Goal: Book appointment/travel/reservation

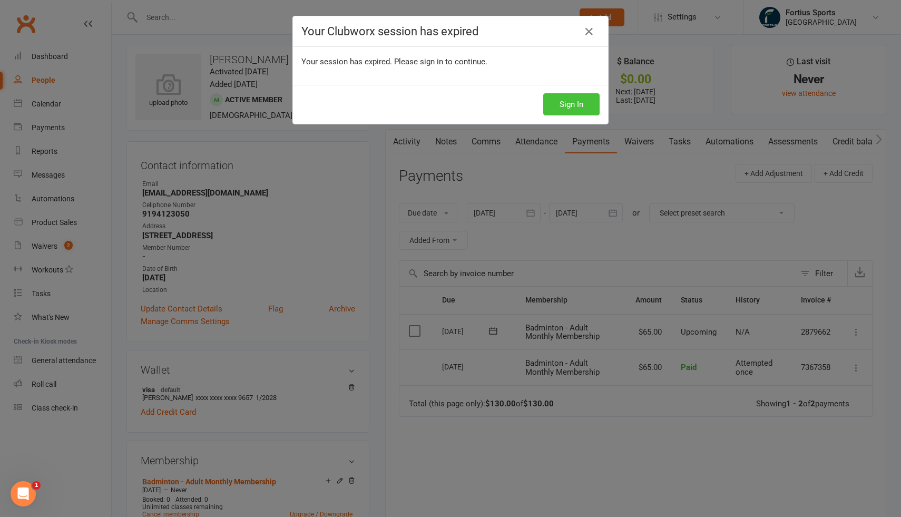
click at [568, 103] on button "Sign In" at bounding box center [571, 104] width 56 height 22
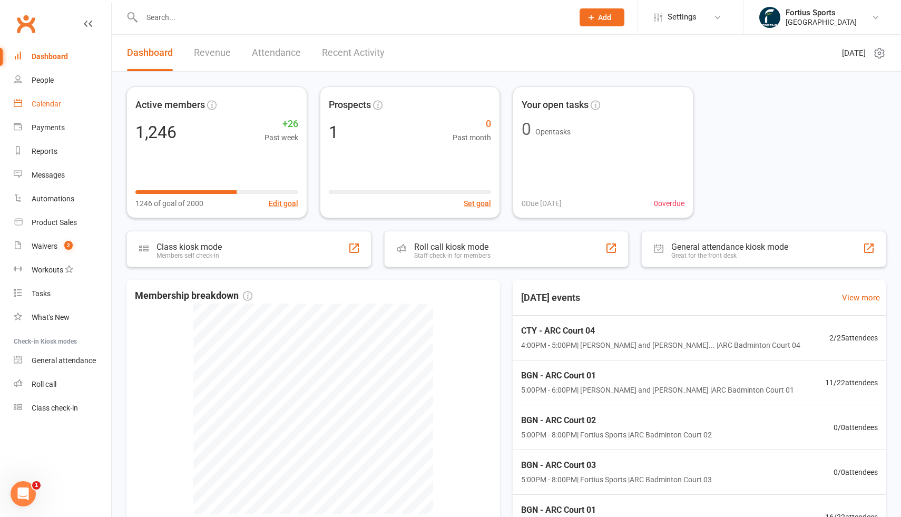
click at [55, 109] on link "Calendar" at bounding box center [62, 104] width 97 height 24
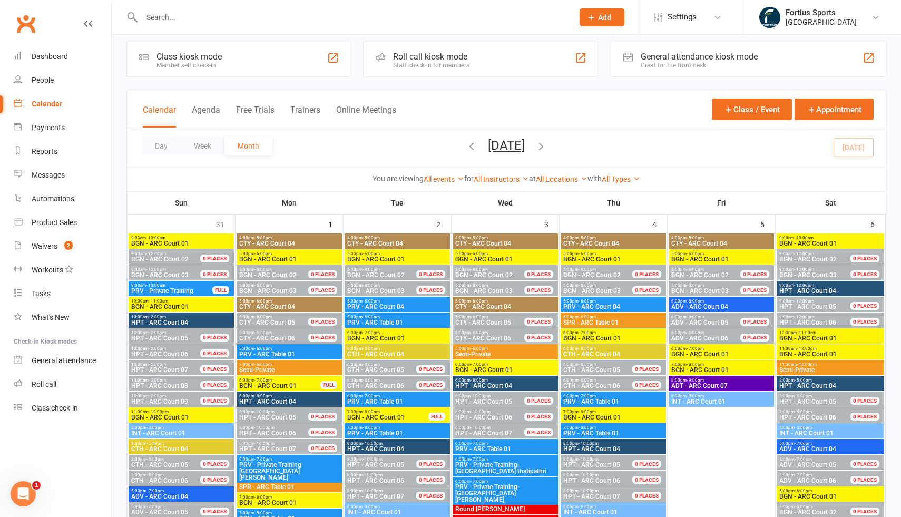
scroll to position [12, 0]
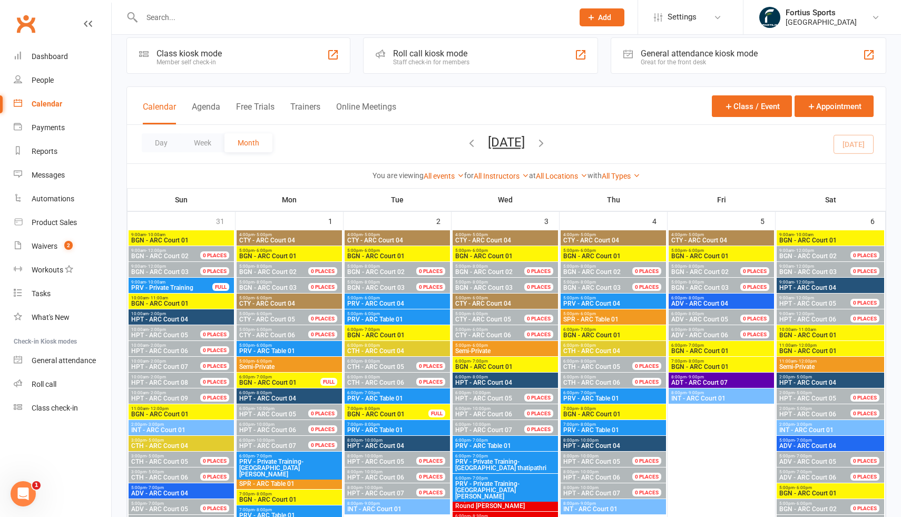
click at [617, 180] on div "All Types Badminton Court Reservation Badminton Membership Badminton Private Tr…" at bounding box center [621, 176] width 38 height 12
click at [624, 173] on link "All Types" at bounding box center [621, 176] width 38 height 8
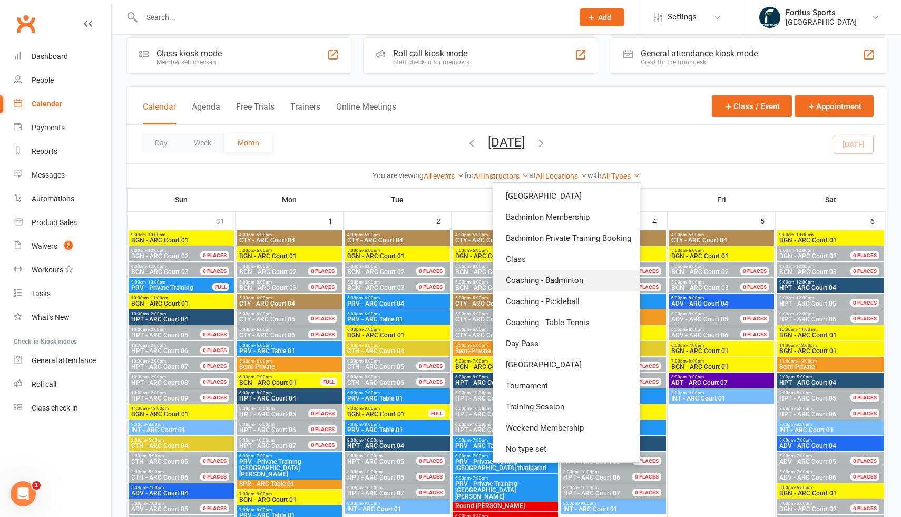
click at [557, 284] on link "Coaching - Badminton" at bounding box center [566, 280] width 147 height 21
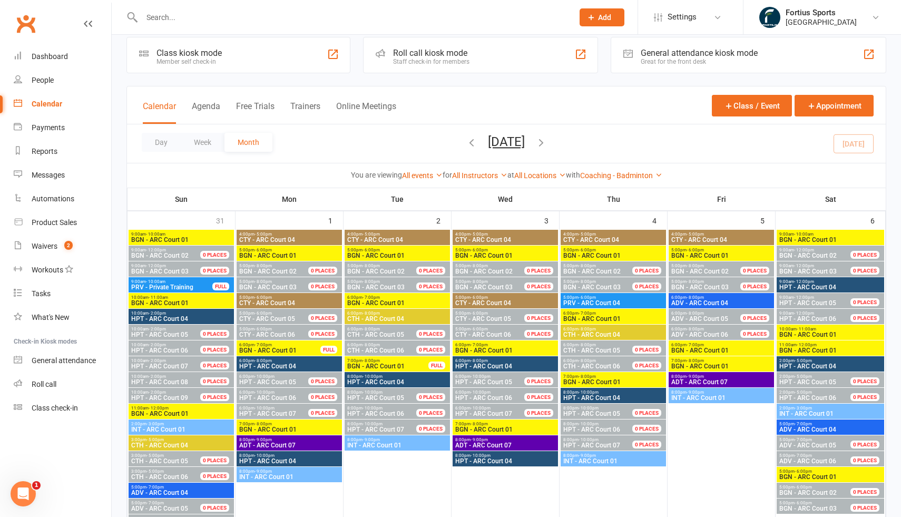
scroll to position [16, 0]
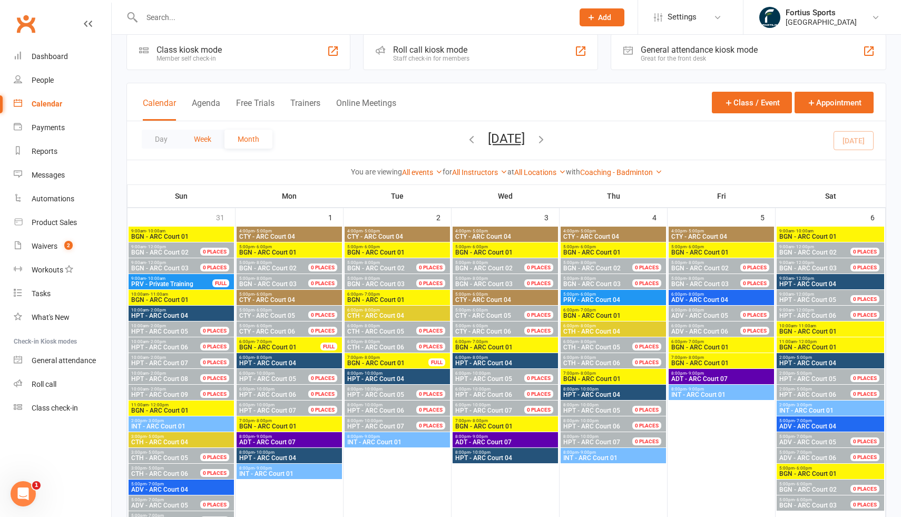
click at [198, 139] on button "Week" at bounding box center [203, 139] width 44 height 19
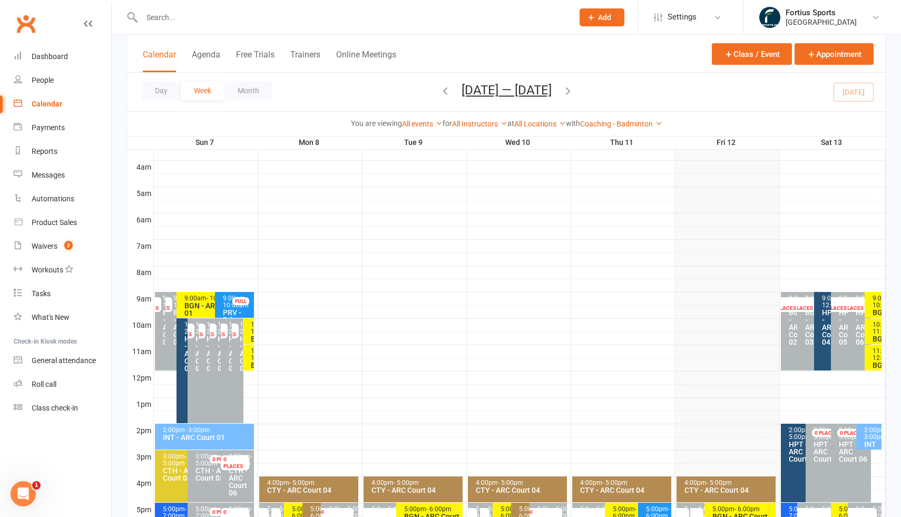
scroll to position [360, 0]
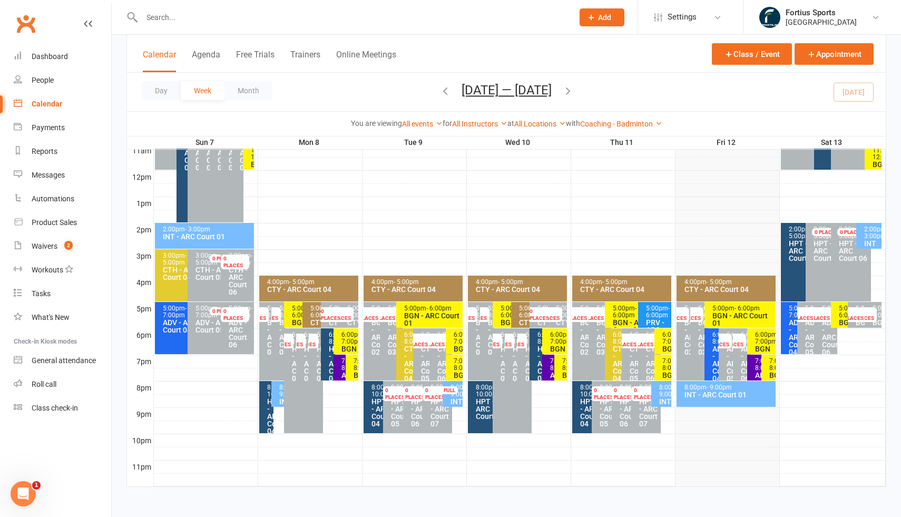
click at [857, 316] on div "0 PLACES" at bounding box center [854, 314] width 25 height 15
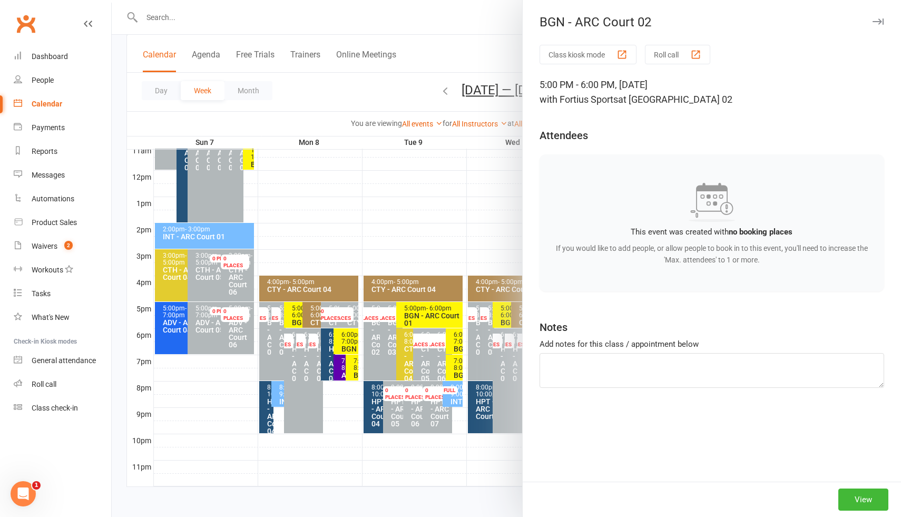
click at [488, 182] on div at bounding box center [506, 258] width 789 height 517
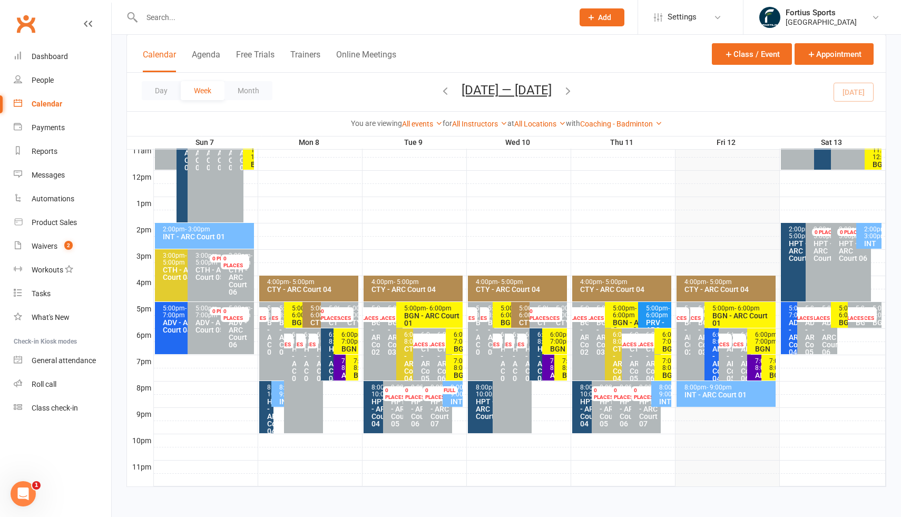
click at [590, 316] on div "0 PLACES" at bounding box center [594, 314] width 25 height 15
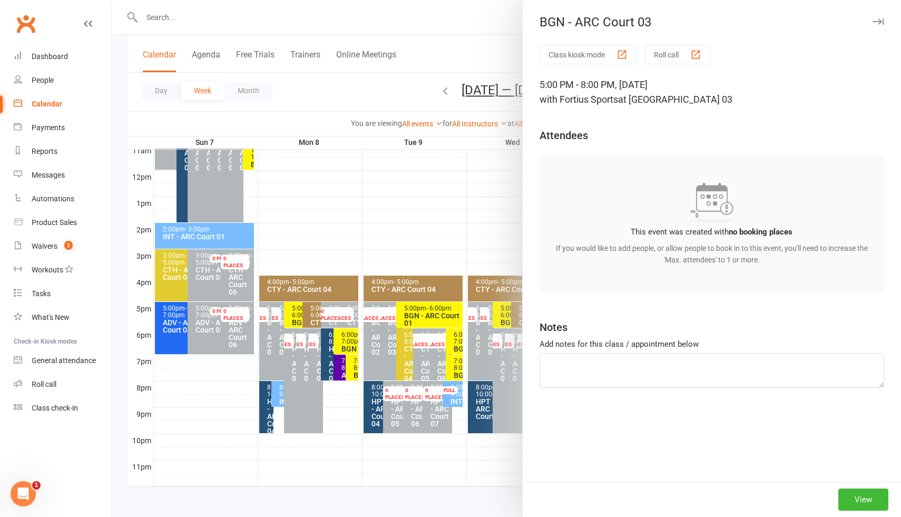
click at [483, 234] on div at bounding box center [506, 258] width 789 height 517
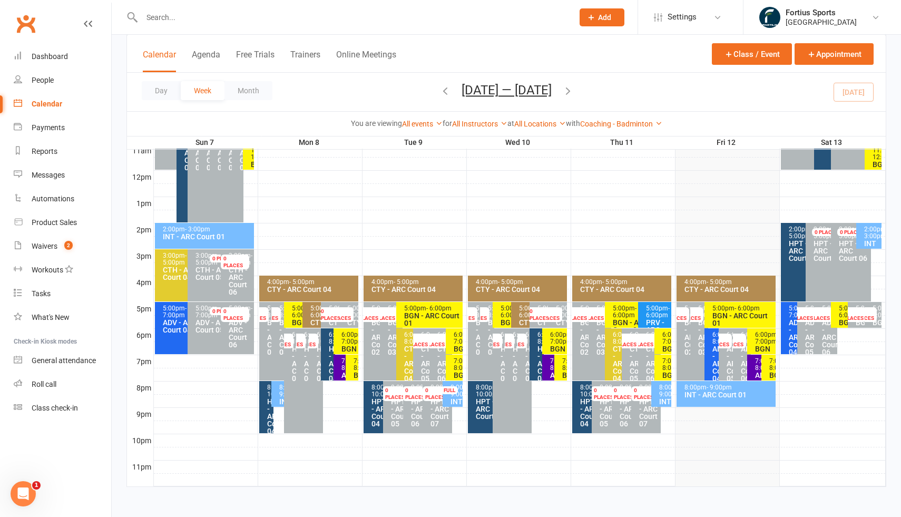
click at [601, 394] on div "0 PLACES" at bounding box center [603, 393] width 25 height 15
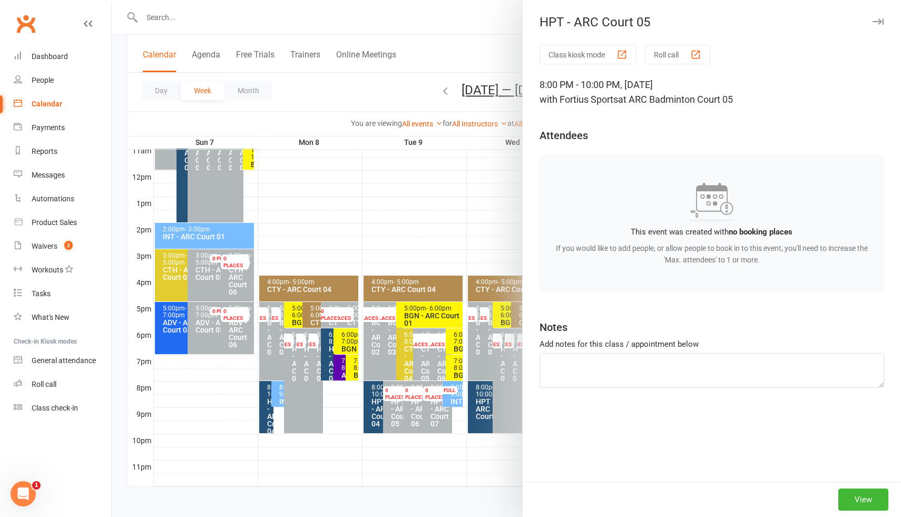
click at [490, 226] on div at bounding box center [506, 258] width 789 height 517
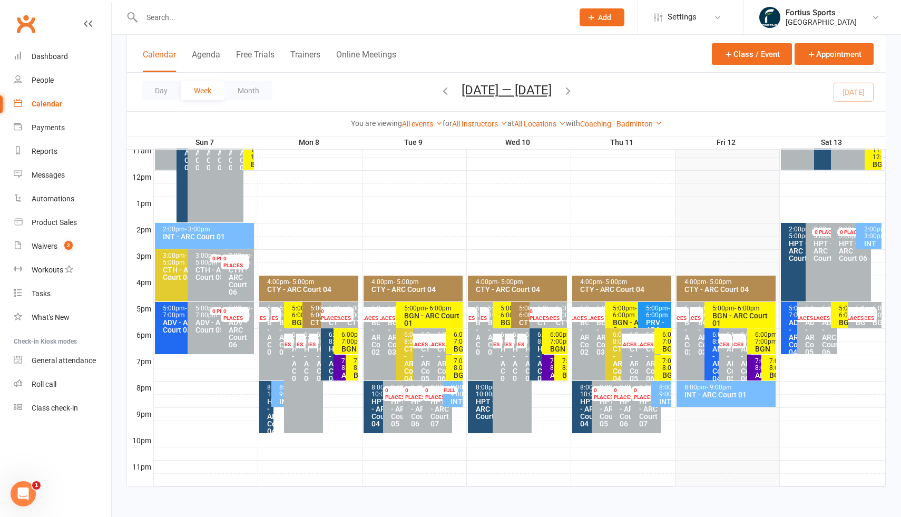
click at [617, 392] on div "0 PLACES" at bounding box center [623, 393] width 25 height 15
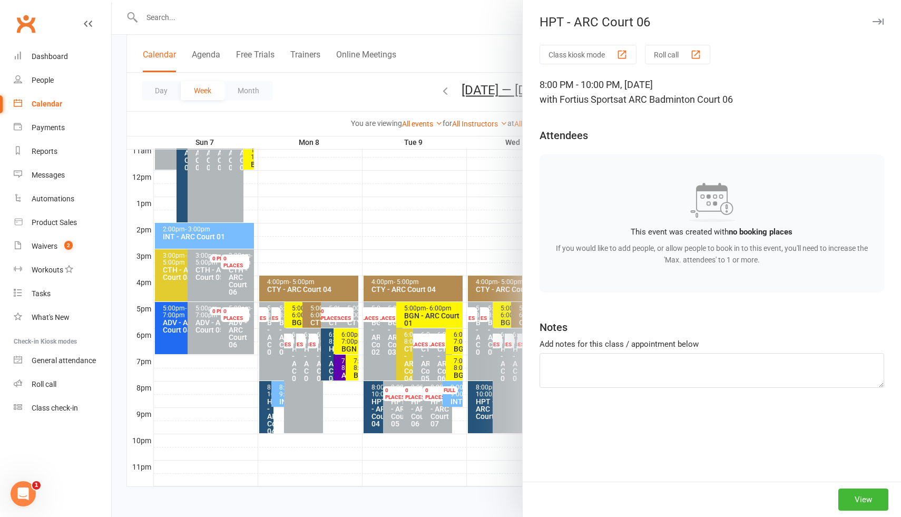
click at [455, 221] on div at bounding box center [506, 258] width 789 height 517
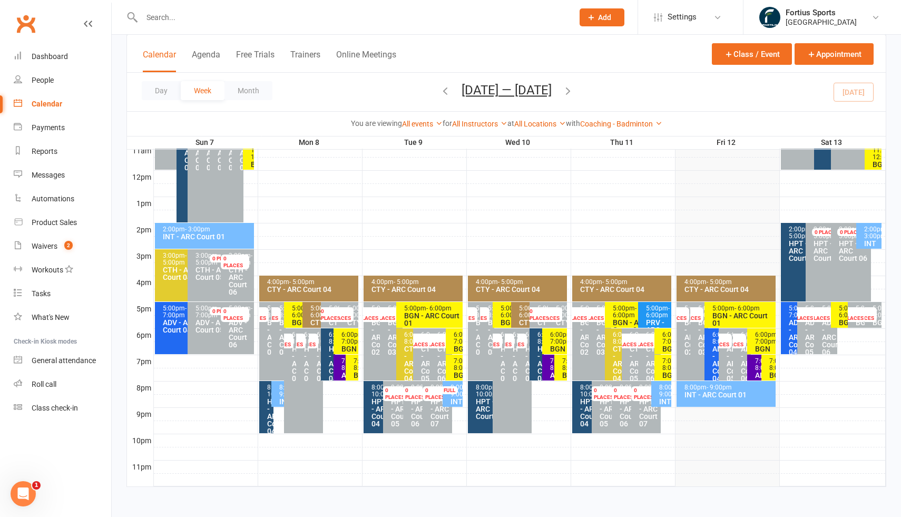
click at [640, 394] on div "0 PLACES" at bounding box center [643, 393] width 25 height 15
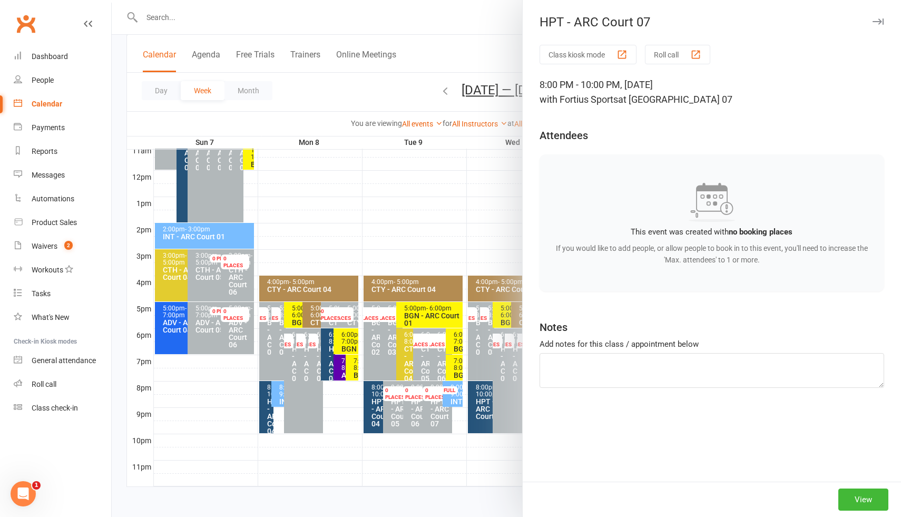
click at [450, 219] on div at bounding box center [506, 258] width 789 height 517
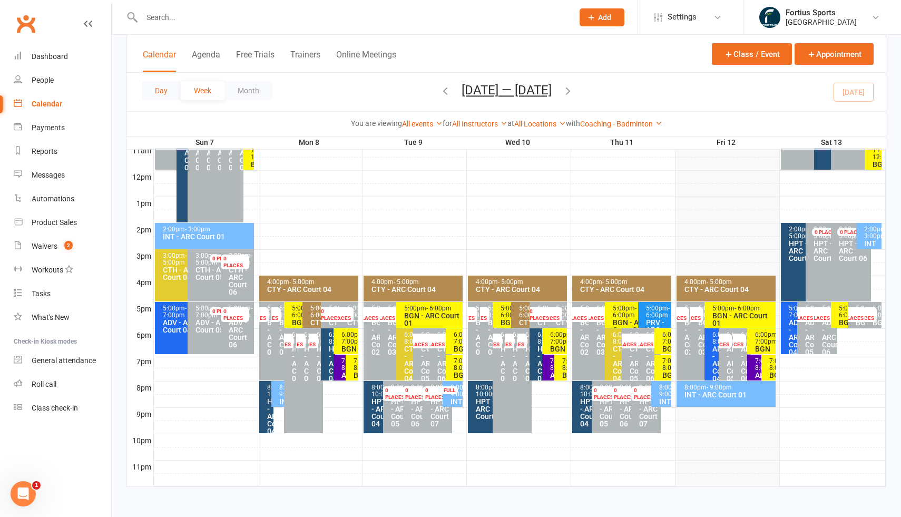
click at [168, 89] on button "Day" at bounding box center [161, 90] width 39 height 19
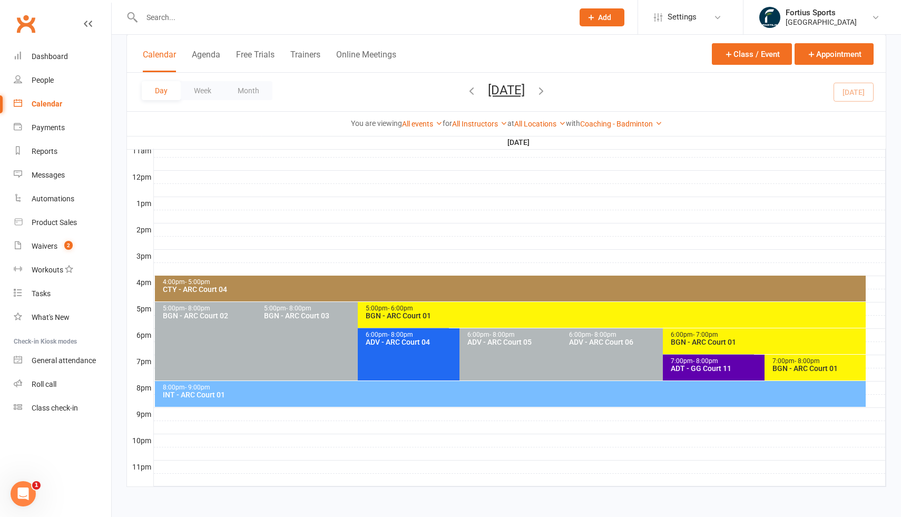
click at [547, 90] on icon "button" at bounding box center [541, 91] width 12 height 12
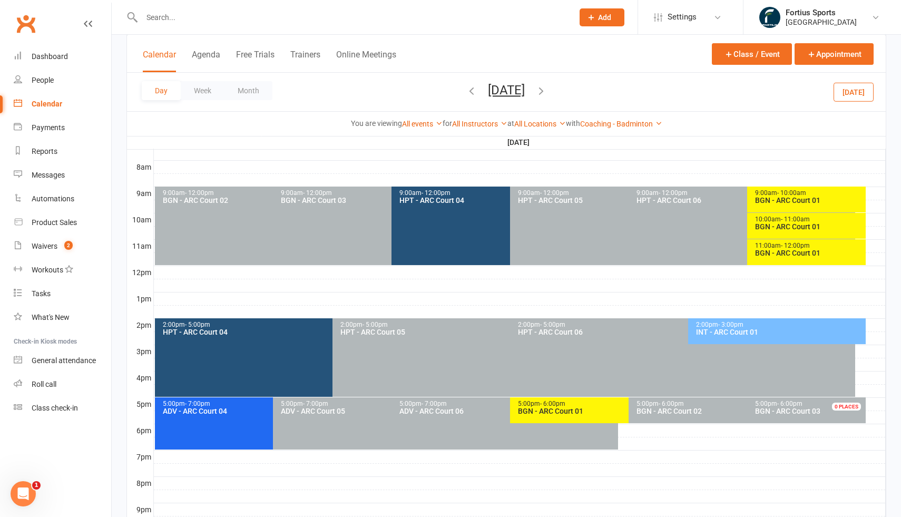
scroll to position [266, 0]
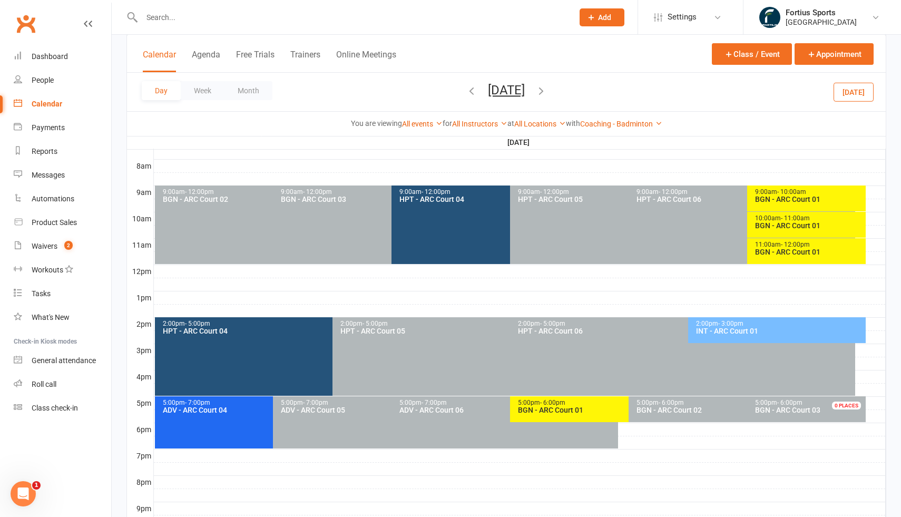
click at [730, 325] on span "- 3:00pm" at bounding box center [730, 323] width 25 height 7
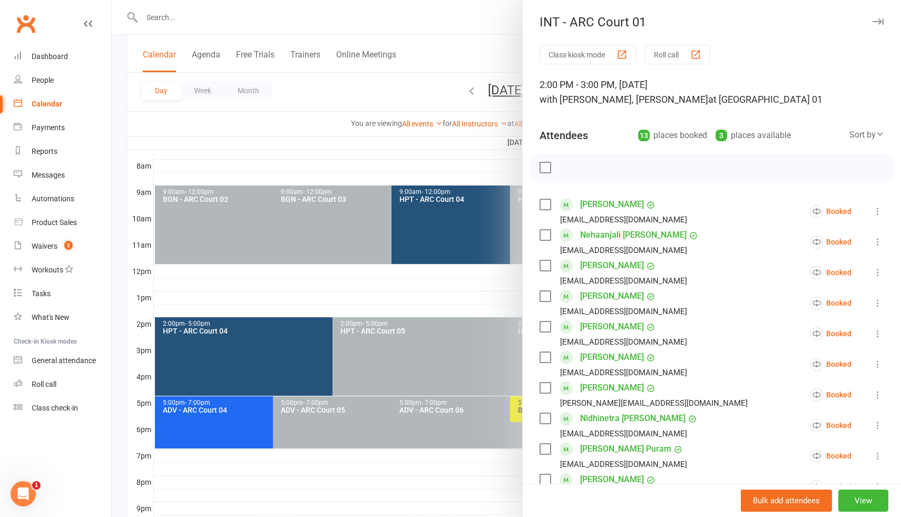
click at [367, 82] on div at bounding box center [506, 258] width 789 height 517
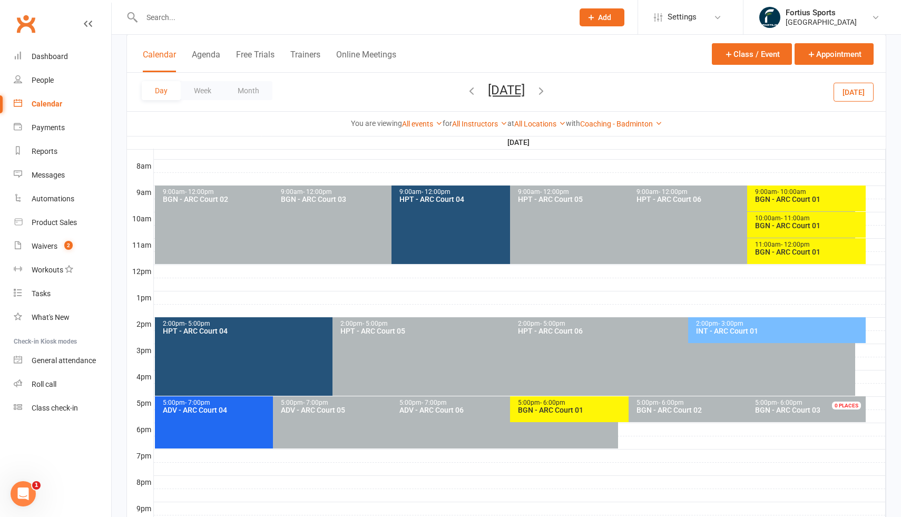
click at [547, 92] on icon "button" at bounding box center [541, 91] width 12 height 12
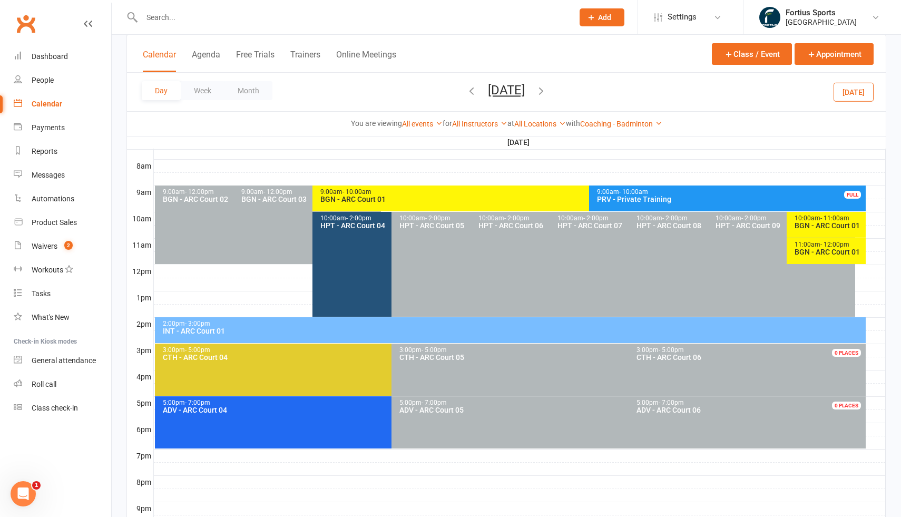
click at [352, 330] on div "INT - ARC Court 01" at bounding box center [513, 330] width 702 height 7
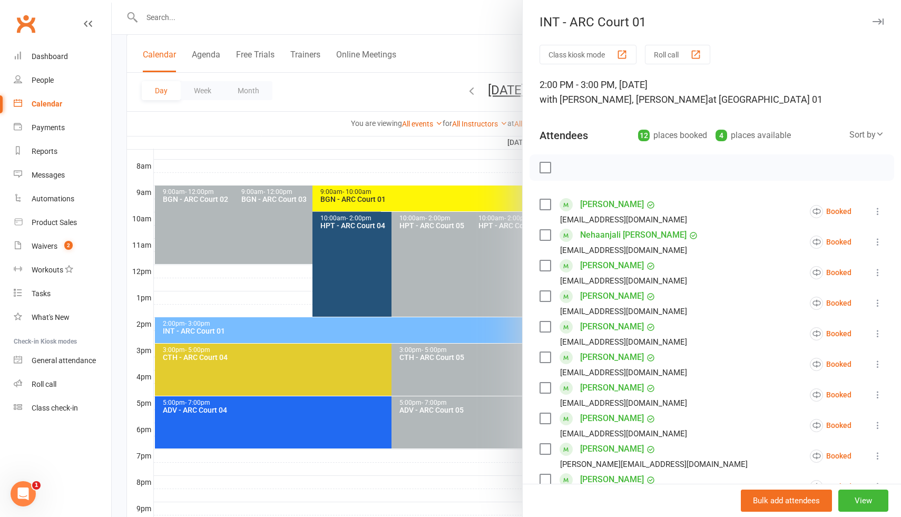
click at [325, 100] on div at bounding box center [506, 258] width 789 height 517
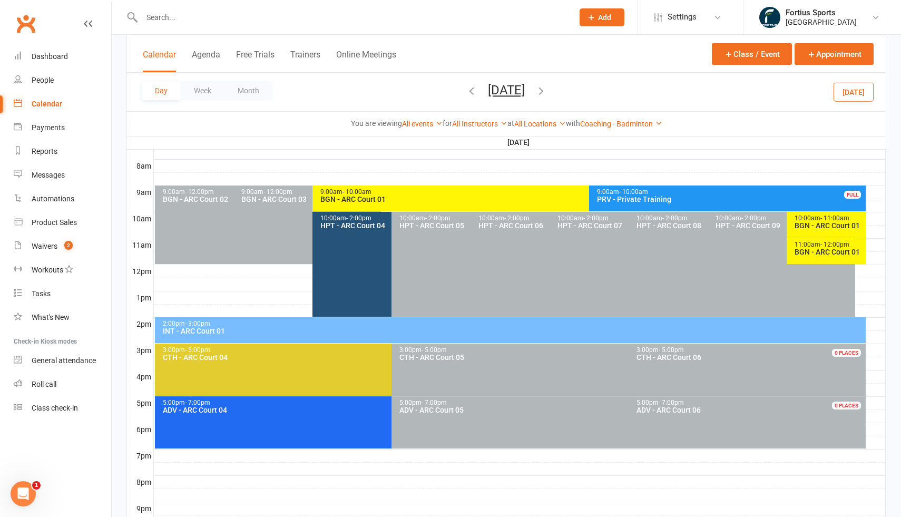
click at [466, 89] on icon "button" at bounding box center [472, 91] width 12 height 12
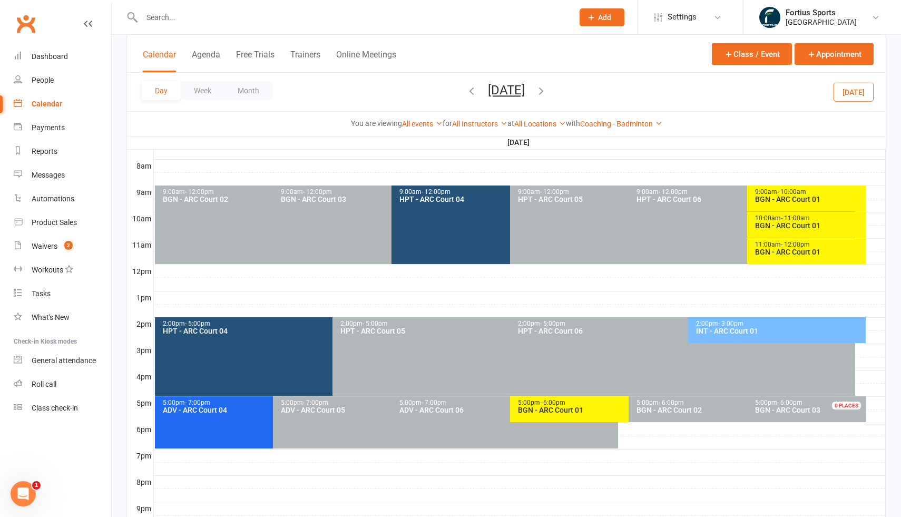
click at [466, 90] on icon "button" at bounding box center [472, 91] width 12 height 12
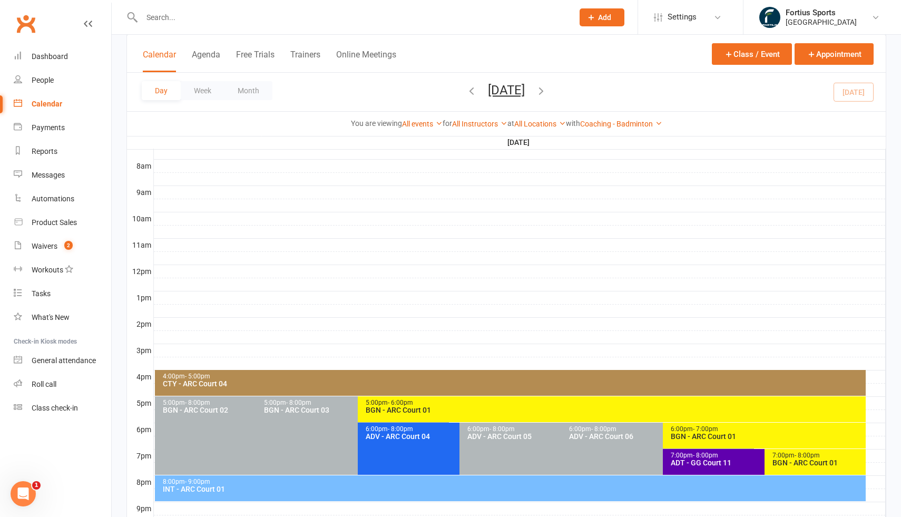
click at [466, 90] on icon "button" at bounding box center [472, 91] width 12 height 12
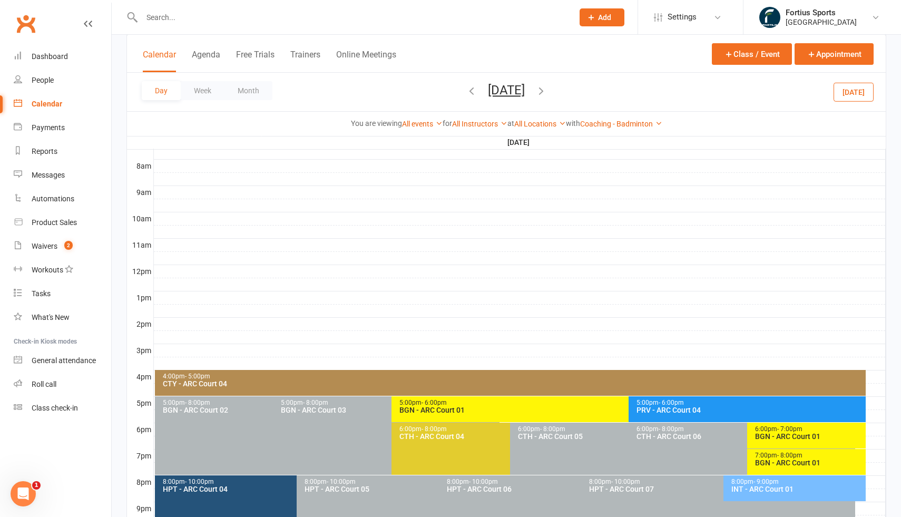
click at [477, 90] on span "[DATE] [DATE] Sun Mon Tue Wed Thu Fri Sat 31 01 02 03 04 05 06 07 08 09 10 11 1…" at bounding box center [506, 92] width 58 height 18
click at [466, 91] on icon "button" at bounding box center [472, 91] width 12 height 12
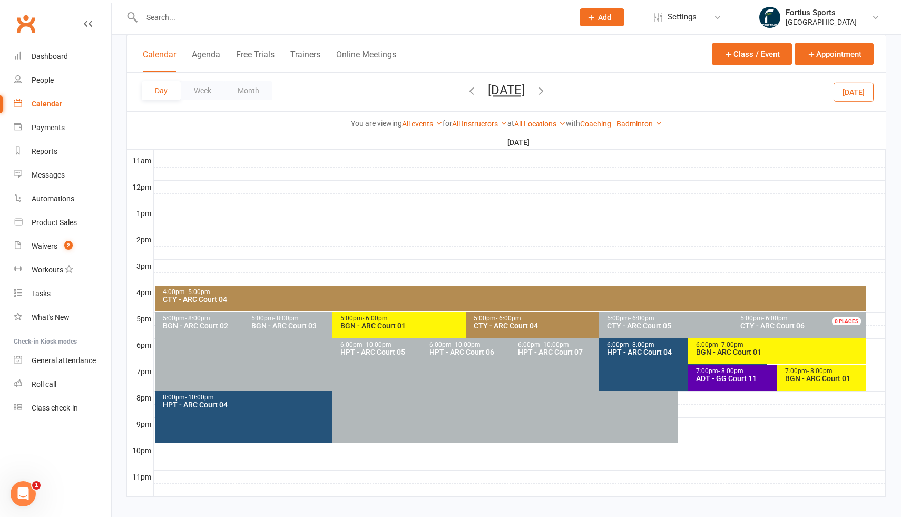
scroll to position [349, 0]
